Goal: Information Seeking & Learning: Check status

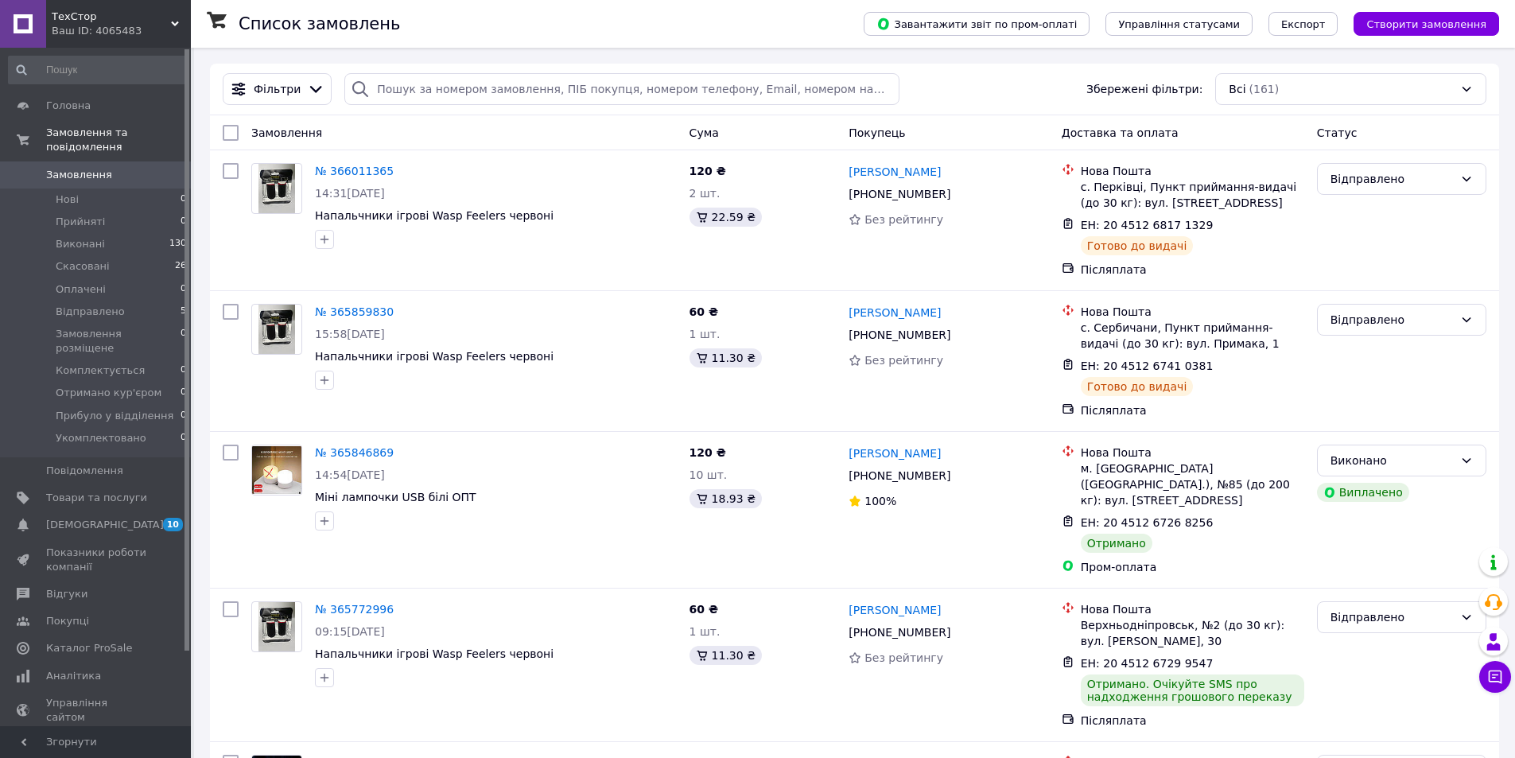
click at [36, 662] on link "Аналітика" at bounding box center [98, 675] width 196 height 27
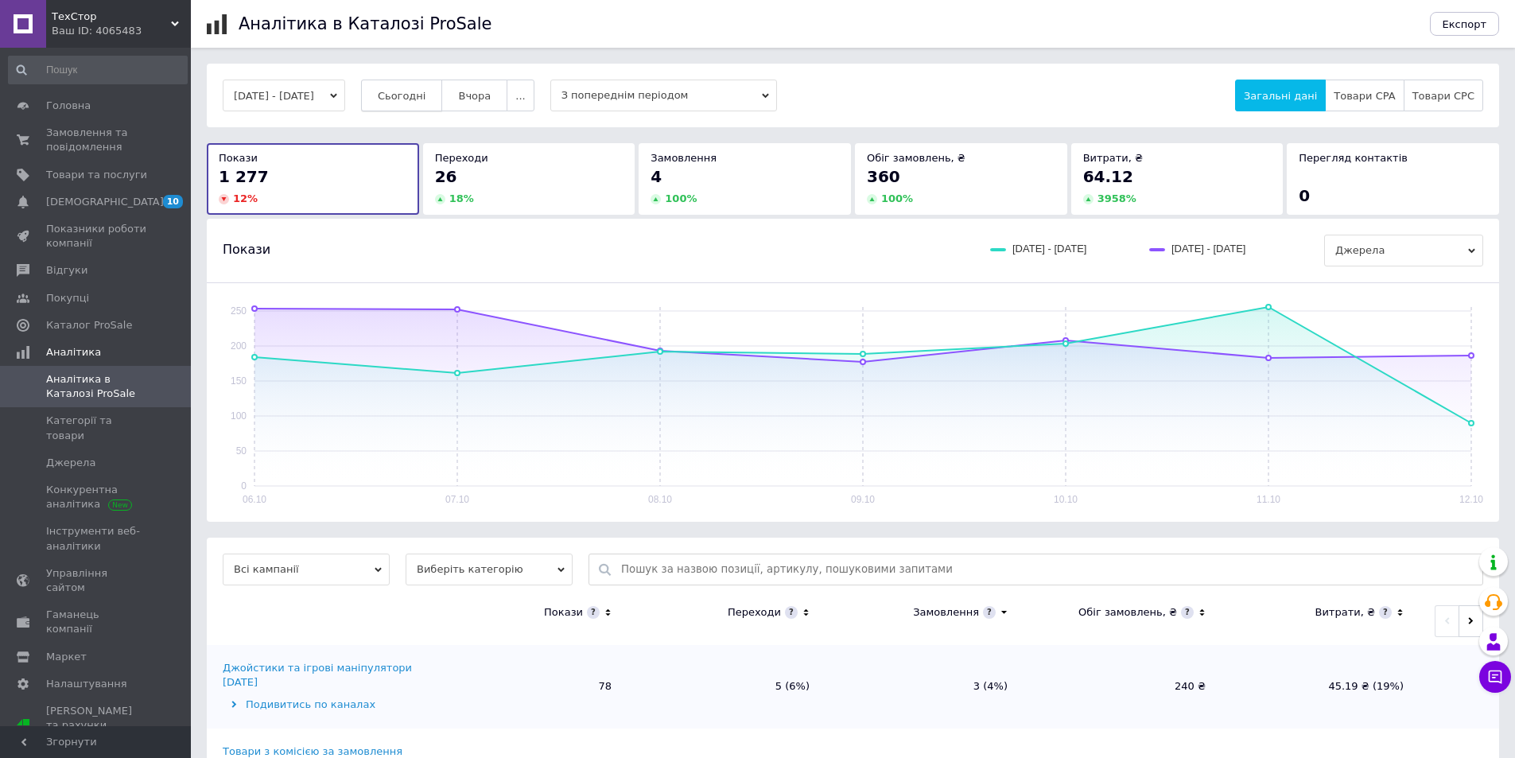
click at [426, 100] on span "Сьогодні" at bounding box center [402, 96] width 49 height 12
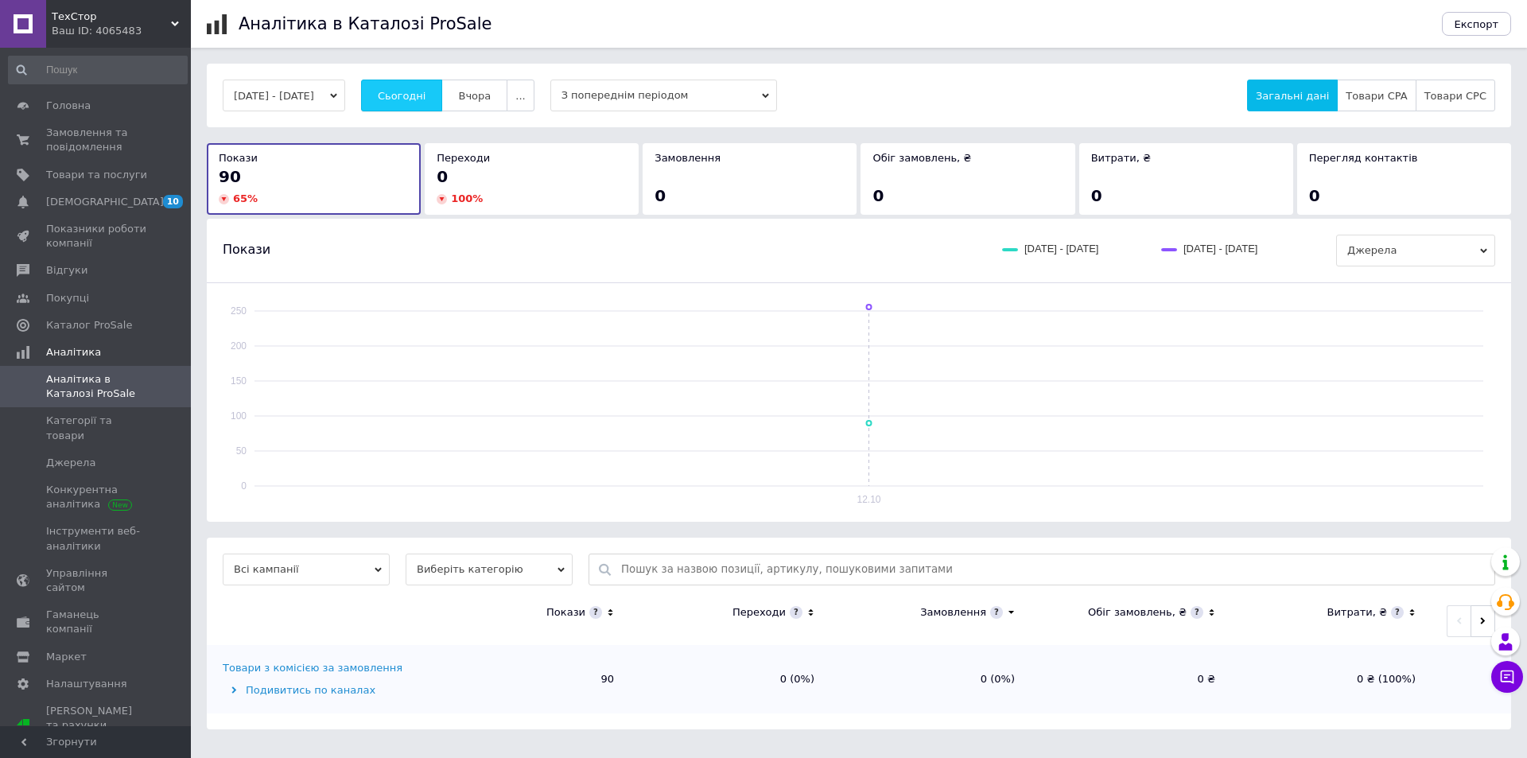
drag, startPoint x: 439, startPoint y: 100, endPoint x: 425, endPoint y: 103, distance: 14.5
click at [426, 98] on span "Сьогодні" at bounding box center [402, 96] width 49 height 12
click at [491, 92] on span "Вчора" at bounding box center [474, 96] width 33 height 12
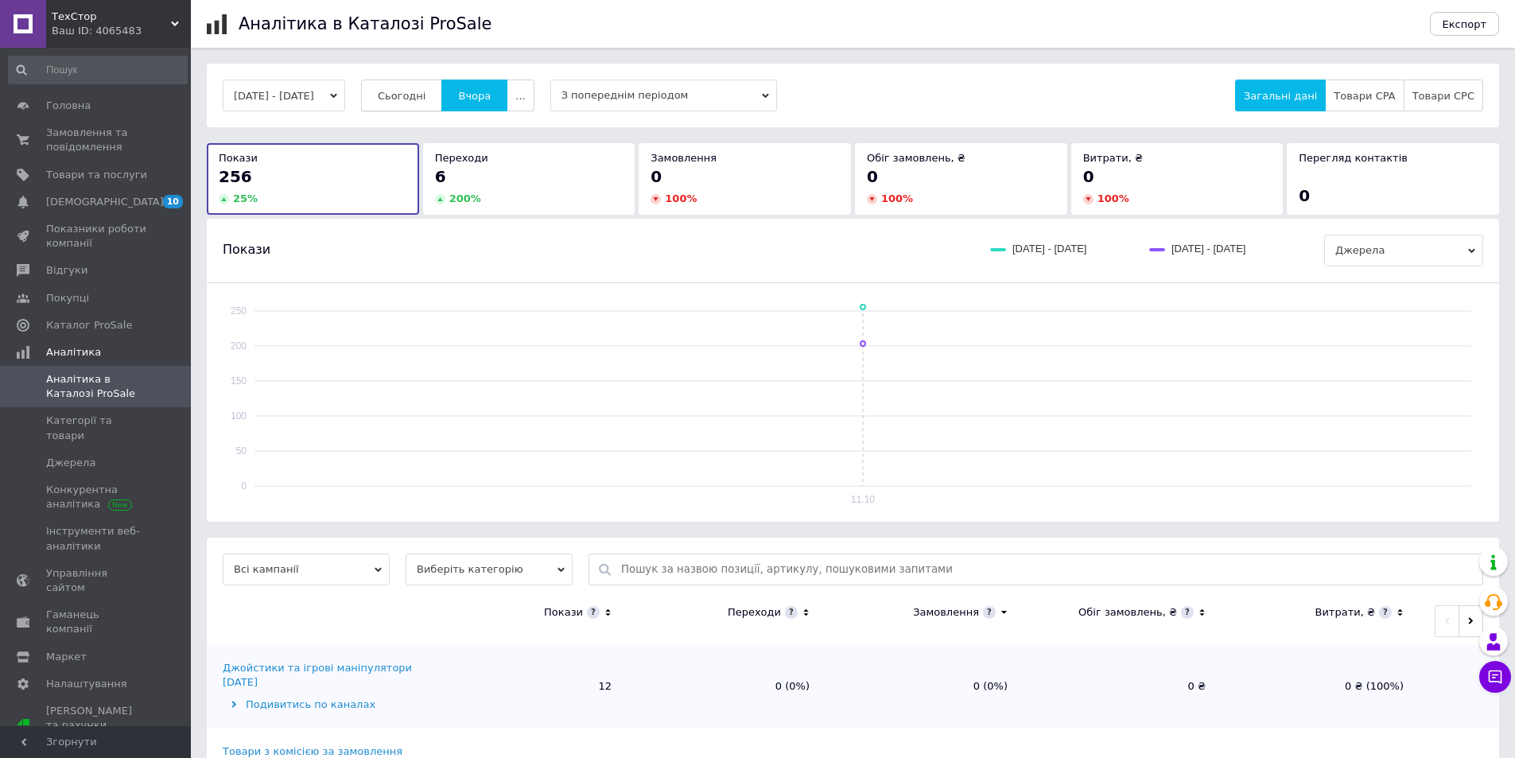
click at [418, 98] on span "Сьогодні" at bounding box center [402, 96] width 49 height 12
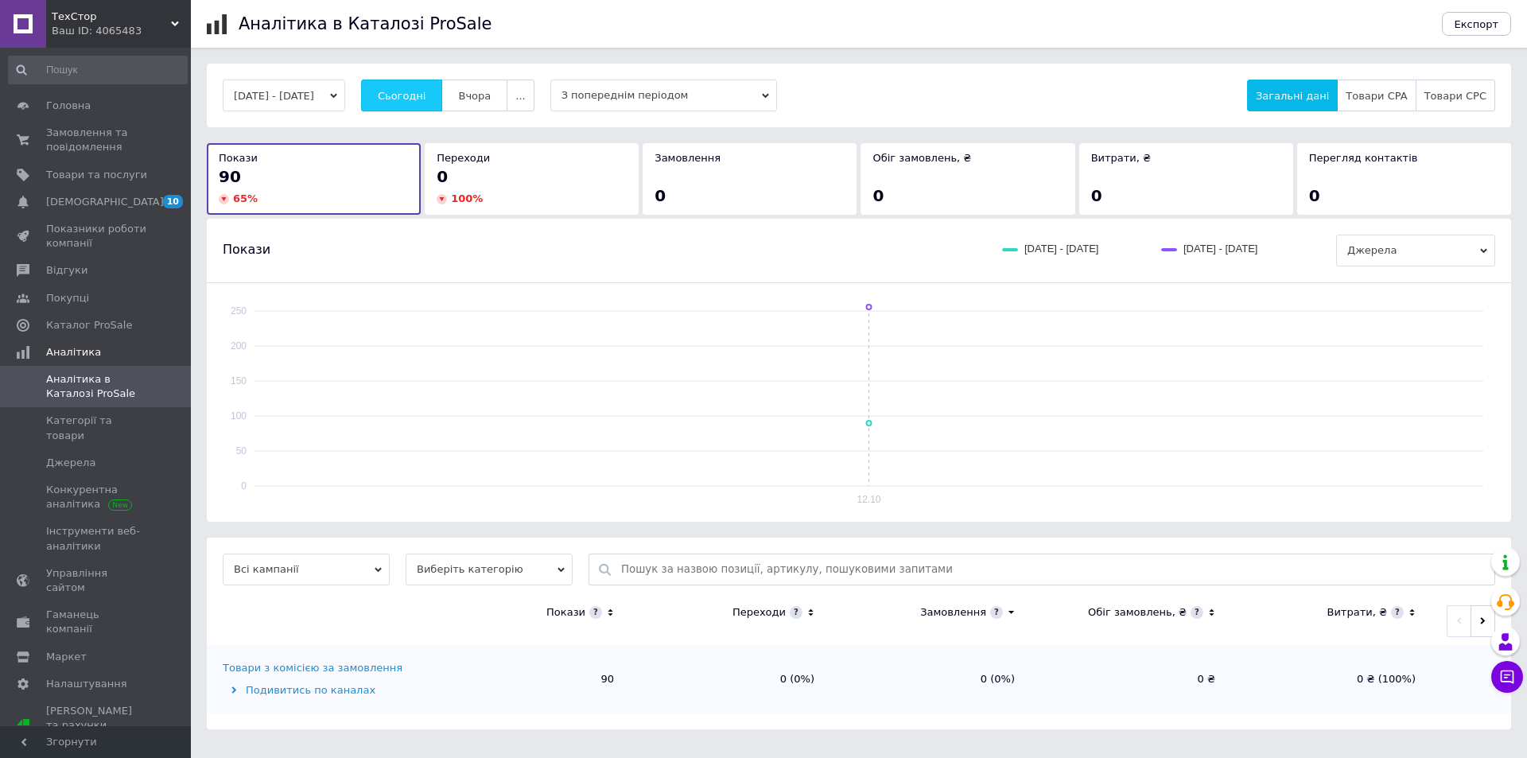
click at [423, 106] on button "Сьогодні" at bounding box center [402, 96] width 82 height 32
click at [424, 107] on button "Сьогодні" at bounding box center [402, 96] width 82 height 32
click at [419, 94] on span "Сьогодні" at bounding box center [402, 96] width 49 height 12
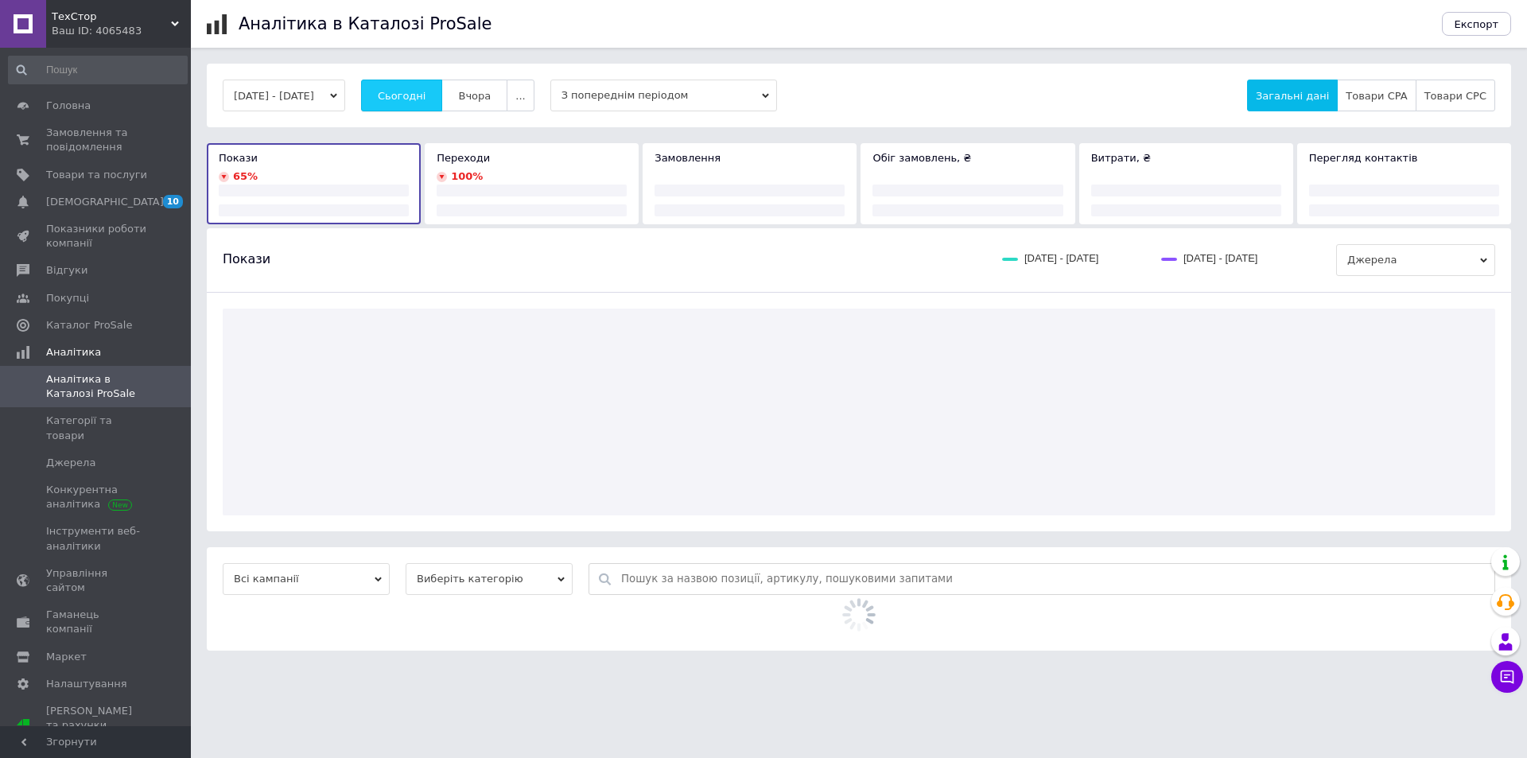
click at [421, 90] on span "Сьогодні" at bounding box center [402, 96] width 49 height 12
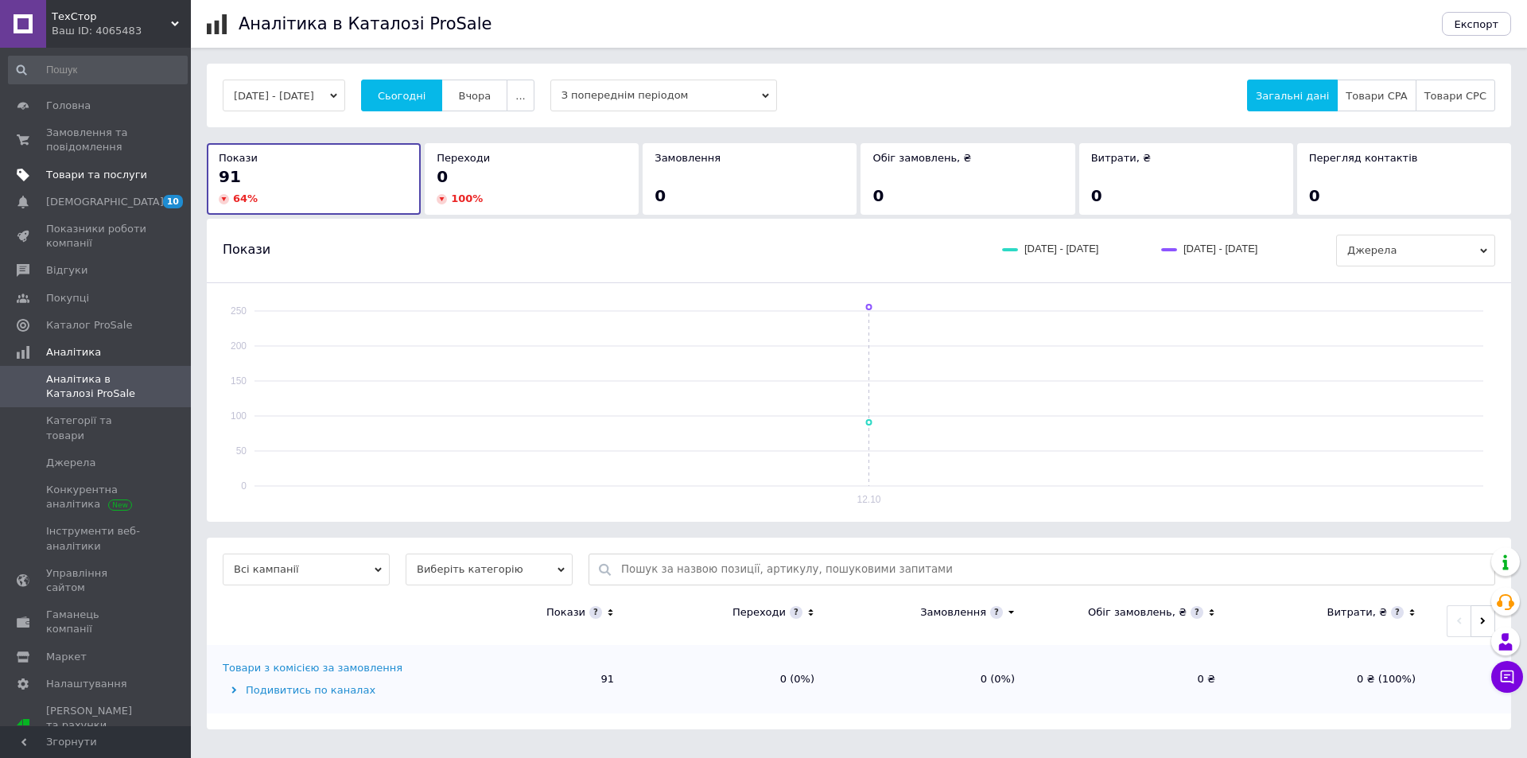
click at [107, 178] on span "Товари та послуги" at bounding box center [96, 175] width 101 height 14
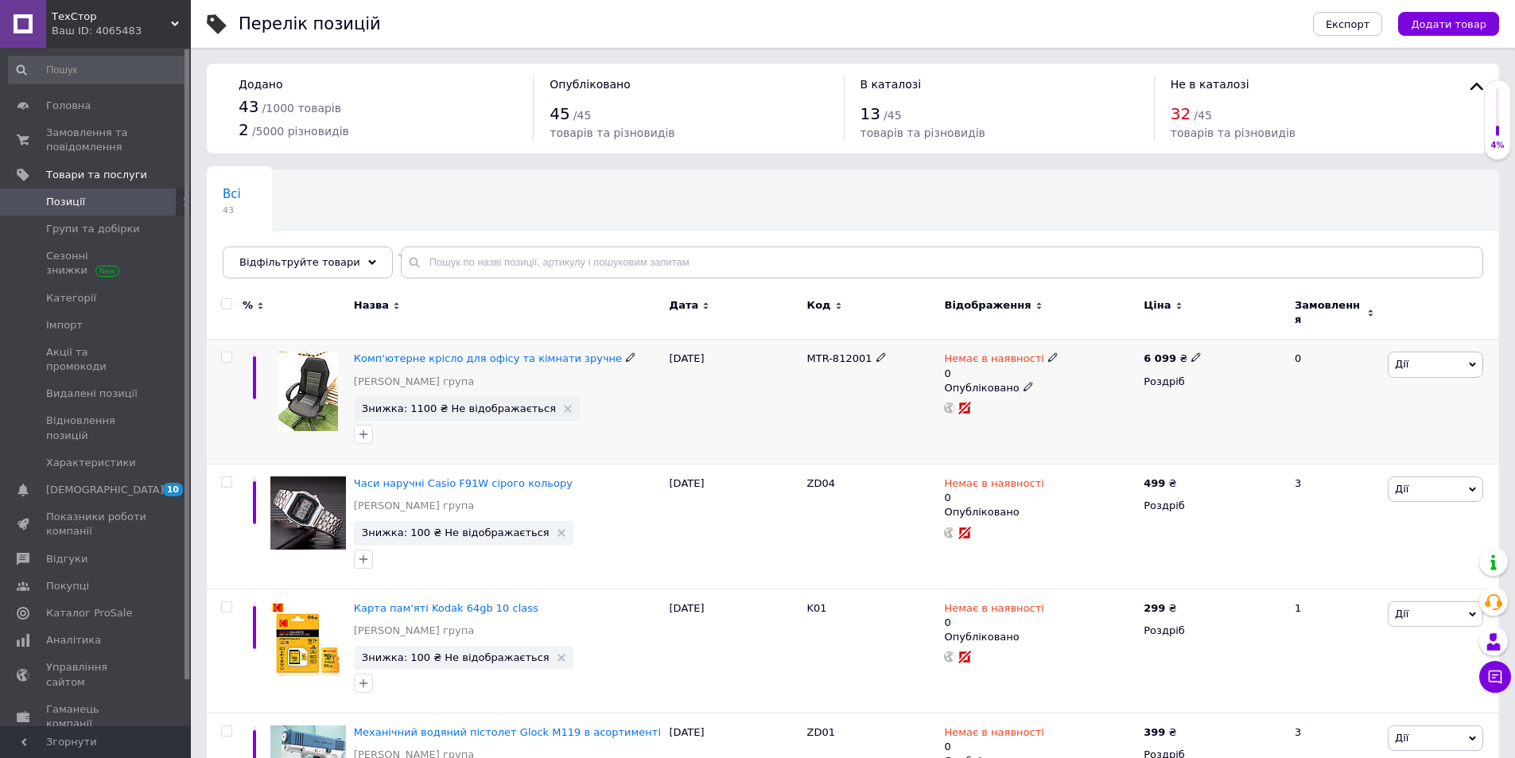
click at [876, 352] on icon at bounding box center [881, 357] width 10 height 10
click at [807, 347] on input "MTR-812001" at bounding box center [865, 359] width 127 height 24
type input "812001"
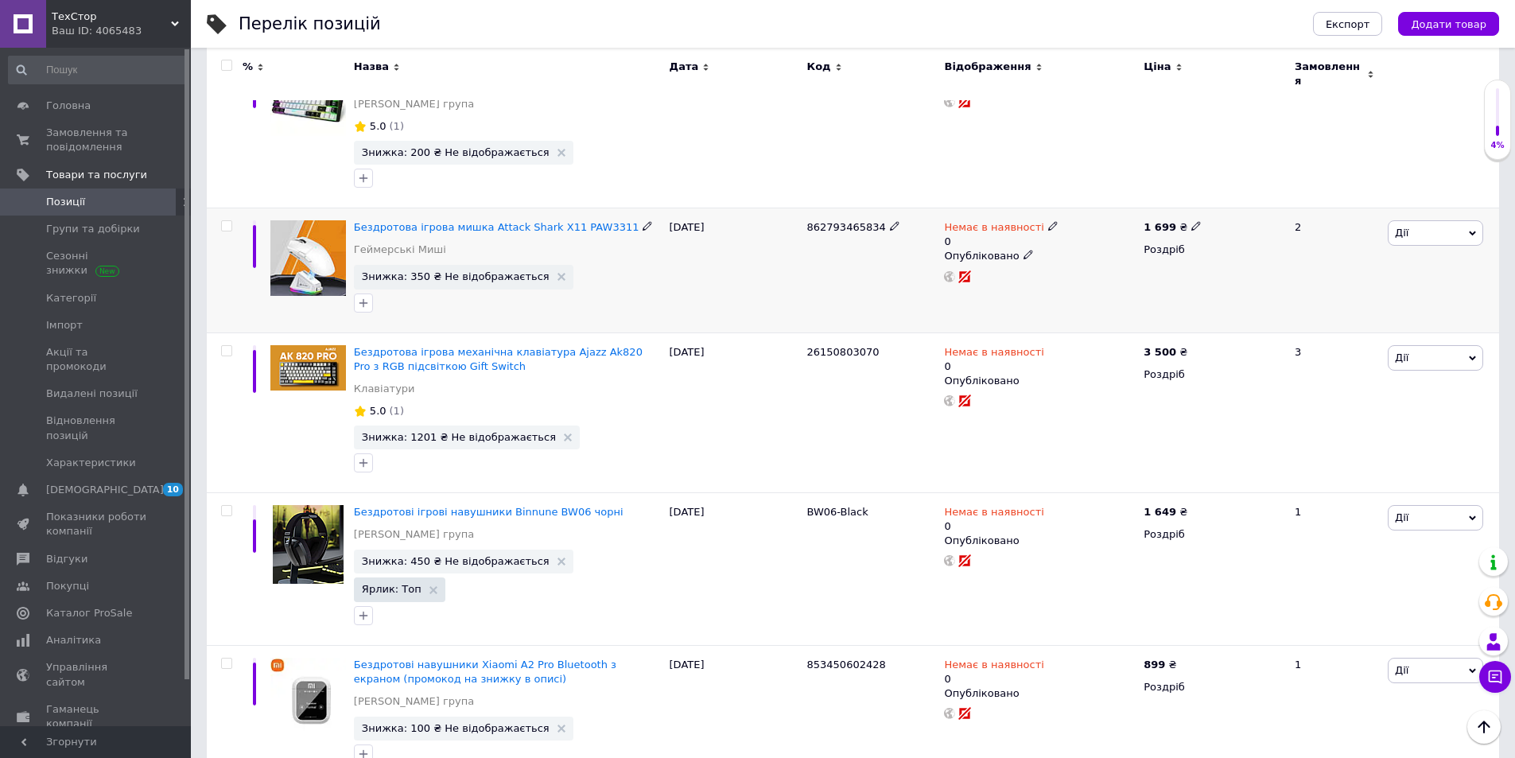
scroll to position [2382, 0]
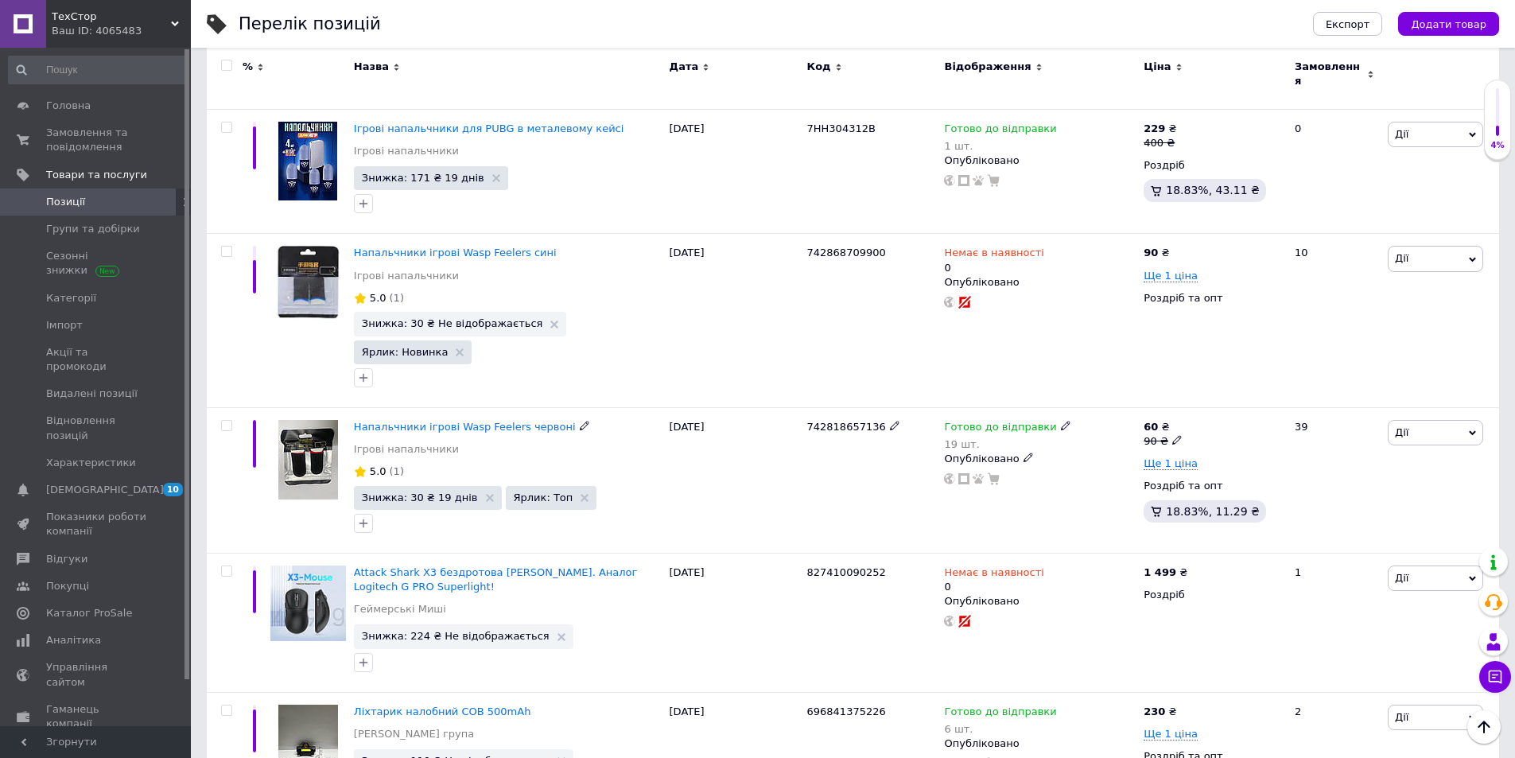
scroll to position [2114, 0]
